Goal: Obtain resource: Download file/media

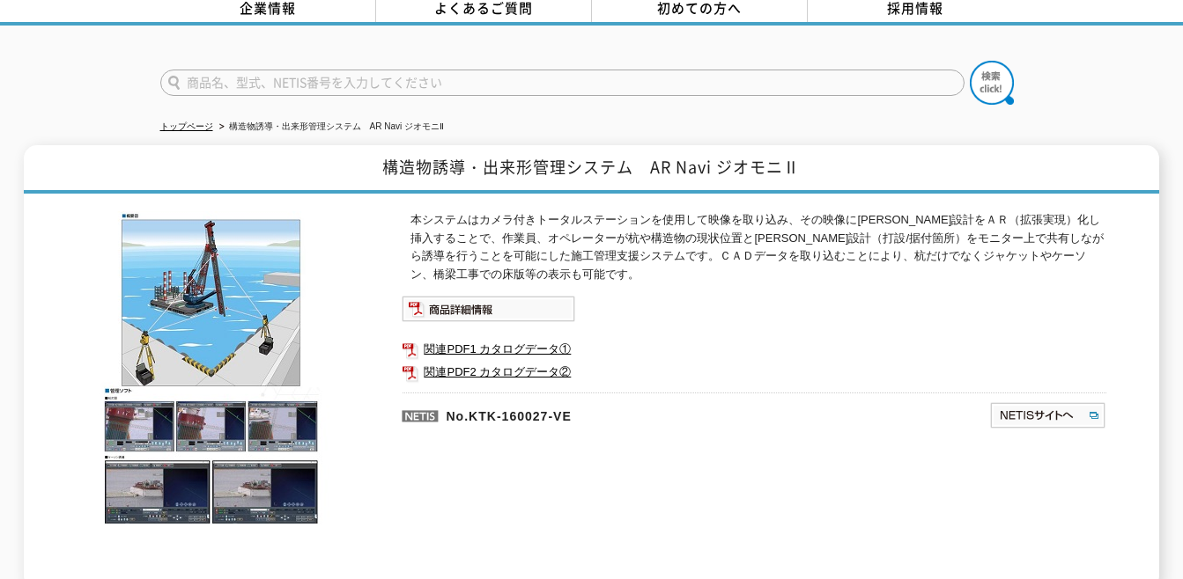
click at [119, 420] on img at bounding box center [212, 368] width 273 height 314
click at [452, 303] on img at bounding box center [488, 309] width 173 height 26
click at [778, 297] on ul at bounding box center [754, 309] width 704 height 26
drag, startPoint x: 700, startPoint y: 230, endPoint x: 882, endPoint y: 224, distance: 182.4
click at [882, 224] on p "本システムはカメラ付きトータルステーションを使用して映像を取り込み、その映像に[PERSON_NAME]設計をＡＲ（拡張実現）化し挿入することで、作業員、オペ…" at bounding box center [758, 247] width 696 height 73
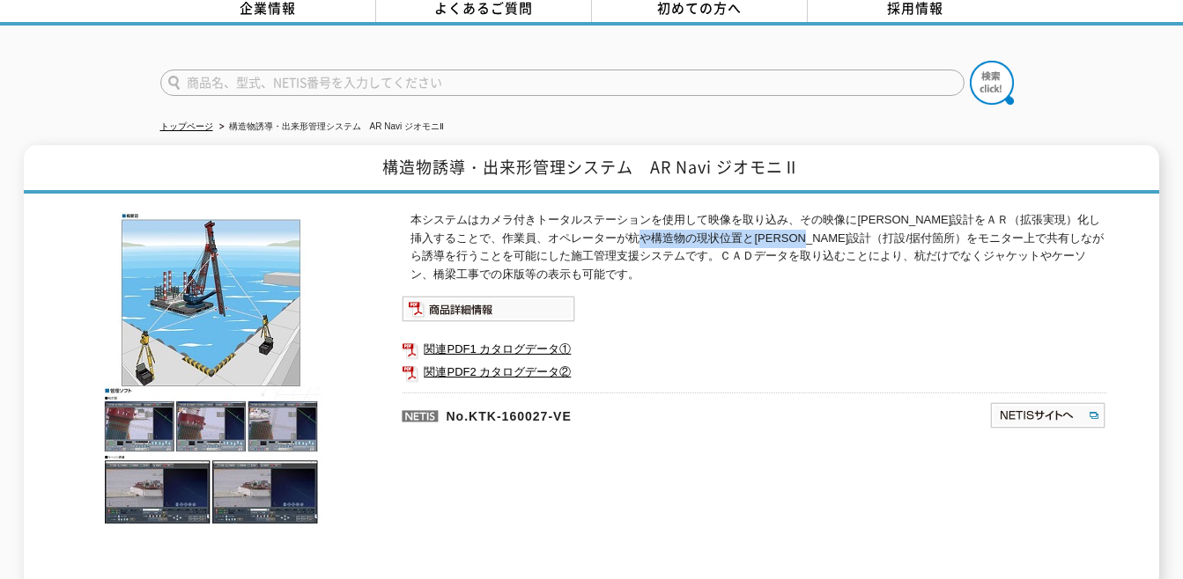
drag, startPoint x: 882, startPoint y: 224, endPoint x: 763, endPoint y: 232, distance: 120.0
click at [763, 232] on p "本システムはカメラ付きトータルステーションを使用して映像を取り込み、その映像に[PERSON_NAME]設計をＡＲ（拡張実現）化し挿入することで、作業員、オペ…" at bounding box center [758, 247] width 696 height 73
drag, startPoint x: 699, startPoint y: 228, endPoint x: 1004, endPoint y: 230, distance: 304.7
click at [1004, 230] on p "本システムはカメラ付きトータルステーションを使用して映像を取り込み、その映像に[PERSON_NAME]設計をＡＲ（拡張実現）化し挿入することで、作業員、オペ…" at bounding box center [758, 247] width 696 height 73
click at [742, 245] on p "本システムはカメラ付きトータルステーションを使用して映像を取り込み、その映像に[PERSON_NAME]設計をＡＲ（拡張実現）化し挿入することで、作業員、オペ…" at bounding box center [758, 247] width 696 height 73
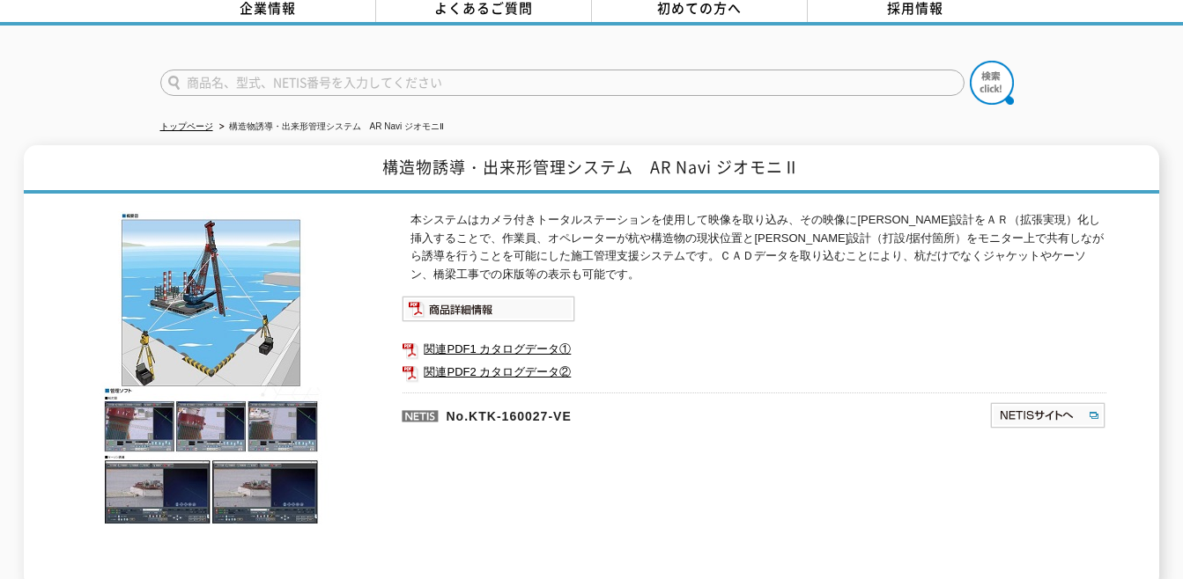
click at [705, 218] on p "本システムはカメラ付きトータルステーションを使用して映像を取り込み、その映像に[PERSON_NAME]設計をＡＲ（拡張実現）化し挿入することで、作業員、オペ…" at bounding box center [758, 247] width 696 height 73
drag, startPoint x: 697, startPoint y: 229, endPoint x: 1002, endPoint y: 221, distance: 304.8
click at [1002, 221] on p "本システムはカメラ付きトータルステーションを使用して映像を取り込み、その映像に[PERSON_NAME]設計をＡＲ（拡張実現）化し挿入することで、作業員、オペ…" at bounding box center [758, 247] width 696 height 73
copy p "[PERSON_NAME]設計（打設/据付箇所）をモニター上で共有しながら"
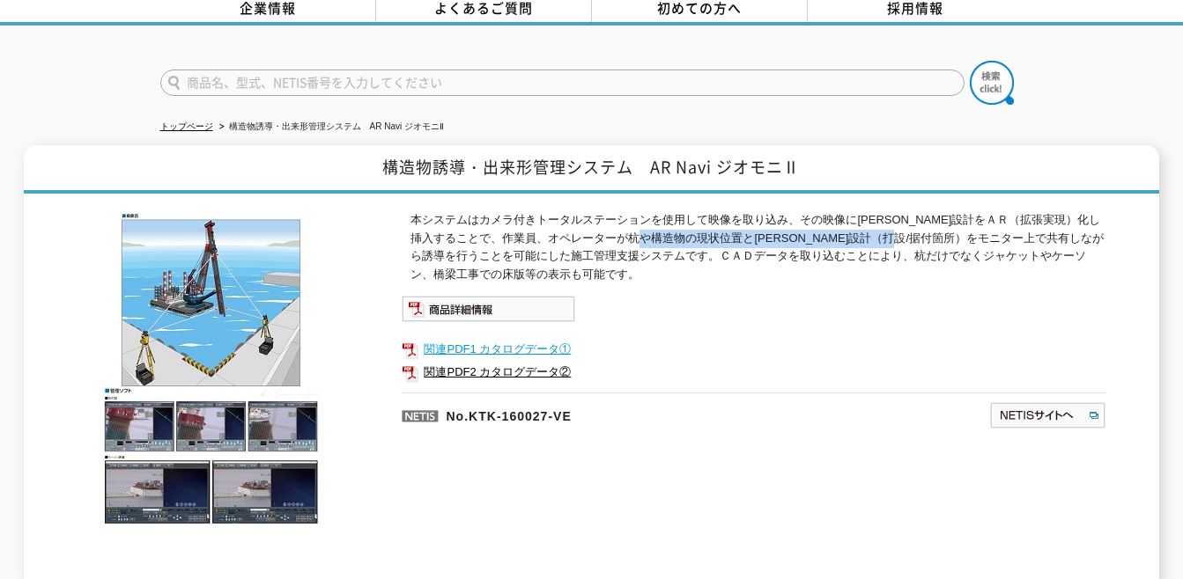
click at [431, 341] on link "関連PDF1 カタログデータ①" at bounding box center [754, 349] width 704 height 23
click at [505, 361] on link "関連PDF2 カタログデータ②" at bounding box center [754, 372] width 704 height 23
